Goal: Book appointment/travel/reservation

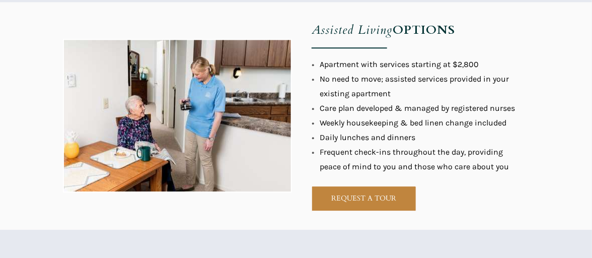
scroll to position [924, 0]
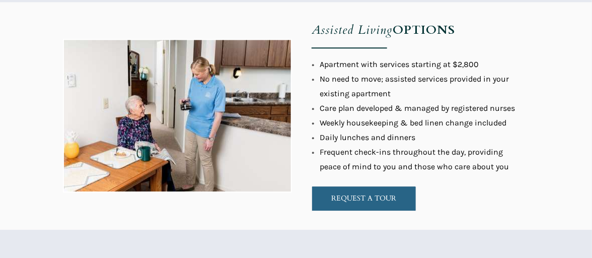
click at [368, 201] on span "REQUEST A TOUR" at bounding box center [364, 198] width 104 height 9
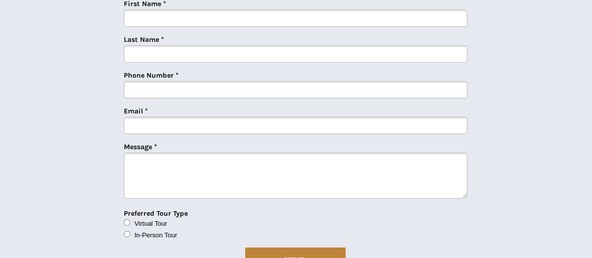
click at [519, 100] on div at bounding box center [296, 90] width 472 height 416
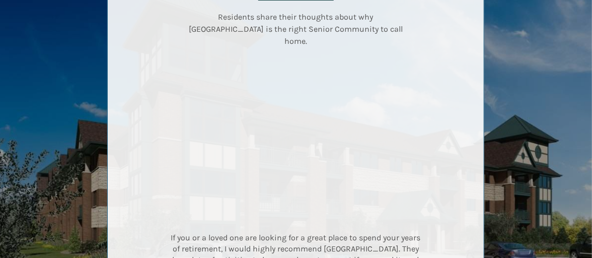
scroll to position [1467, 0]
click at [524, 160] on div at bounding box center [296, 134] width 472 height 414
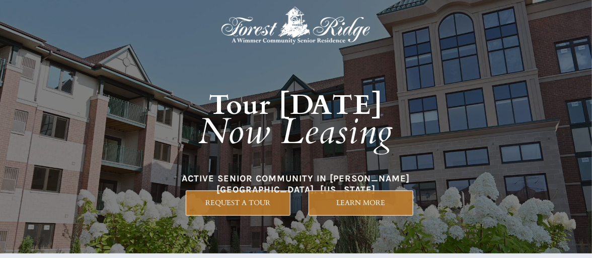
scroll to position [0, 0]
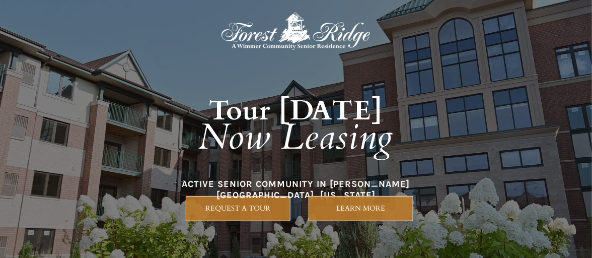
click at [584, 170] on div at bounding box center [296, 129] width 592 height 259
